Goal: Task Accomplishment & Management: Use online tool/utility

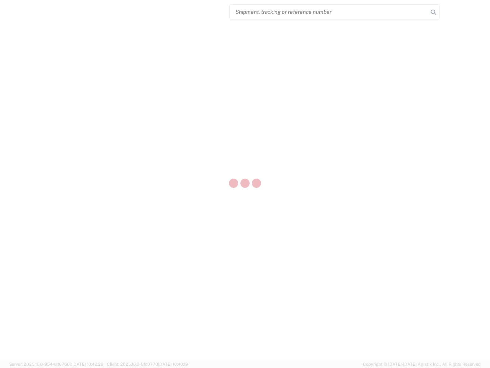
select select "US"
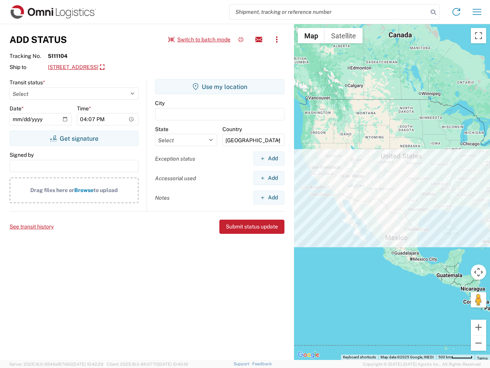
click at [329, 12] on input "search" at bounding box center [329, 12] width 198 height 15
click at [433, 12] on icon at bounding box center [433, 12] width 11 height 11
click at [456, 12] on icon at bounding box center [456, 12] width 12 height 12
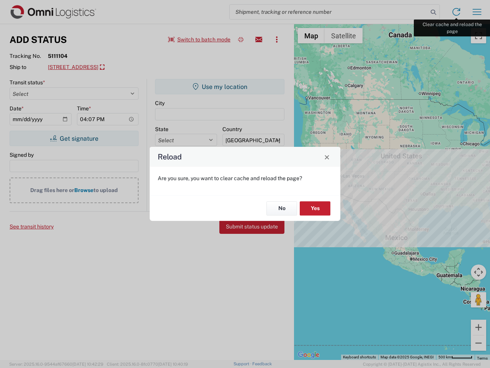
click at [477, 12] on div "Reload Are you sure, you want to clear cache and reload the page? No Yes" at bounding box center [245, 184] width 490 height 368
click at [199, 39] on div "Reload Are you sure, you want to clear cache and reload the page? No Yes" at bounding box center [245, 184] width 490 height 368
click at [241, 39] on div "Reload Are you sure, you want to clear cache and reload the page? No Yes" at bounding box center [245, 184] width 490 height 368
click at [259, 39] on div "Reload Are you sure, you want to clear cache and reload the page? No Yes" at bounding box center [245, 184] width 490 height 368
click at [277, 39] on div "Reload Are you sure, you want to clear cache and reload the page? No Yes" at bounding box center [245, 184] width 490 height 368
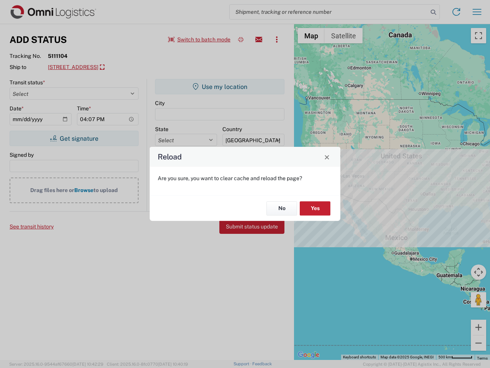
click at [117, 67] on div "Reload Are you sure, you want to clear cache and reload the page? No Yes" at bounding box center [245, 184] width 490 height 368
click at [74, 138] on div "Reload Are you sure, you want to clear cache and reload the page? No Yes" at bounding box center [245, 184] width 490 height 368
